Goal: Task Accomplishment & Management: Manage account settings

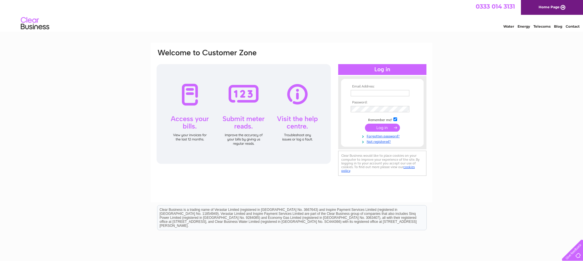
click at [377, 95] on input "text" at bounding box center [380, 93] width 59 height 6
type input "hutchison-w-ork@outlook.com"
click at [365, 124] on input "submit" at bounding box center [382, 128] width 35 height 8
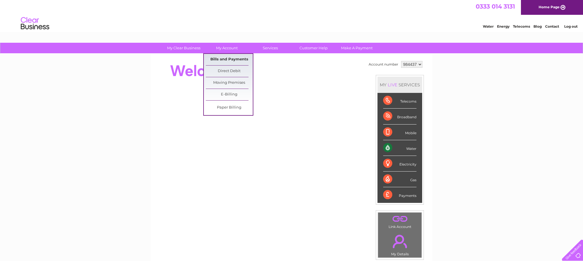
click at [232, 57] on link "Bills and Payments" at bounding box center [229, 59] width 47 height 11
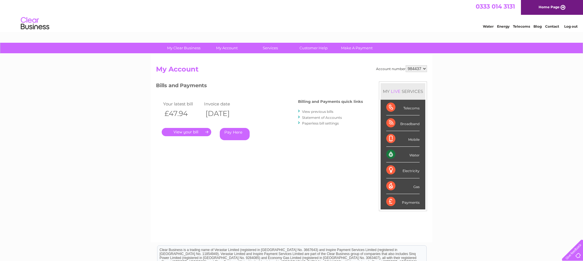
drag, startPoint x: 198, startPoint y: 130, endPoint x: 196, endPoint y: 132, distance: 3.2
click at [197, 128] on div ". Pay Here" at bounding box center [219, 123] width 114 height 9
click at [196, 132] on link "." at bounding box center [187, 132] width 50 height 8
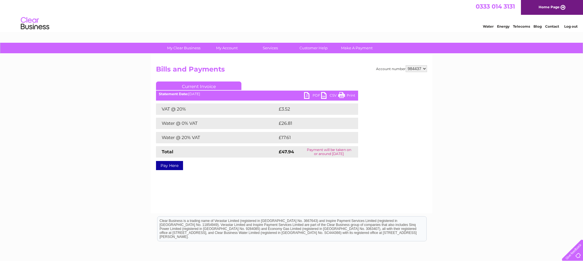
click at [312, 97] on link "PDF" at bounding box center [312, 96] width 17 height 8
click at [313, 96] on link "PDF" at bounding box center [312, 96] width 17 height 8
